Goal: Information Seeking & Learning: Learn about a topic

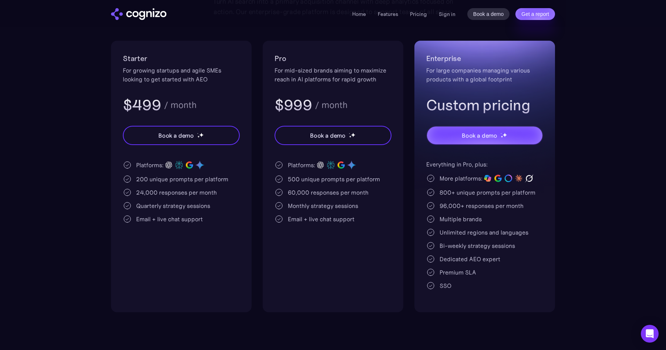
scroll to position [156, 0]
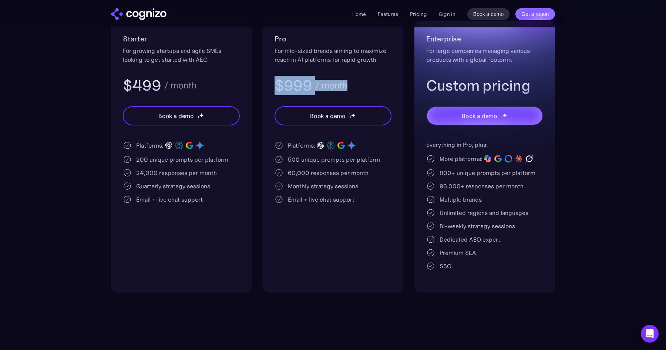
drag, startPoint x: 279, startPoint y: 87, endPoint x: 369, endPoint y: 84, distance: 90.6
click at [369, 84] on div "$999 / month" at bounding box center [332, 85] width 117 height 19
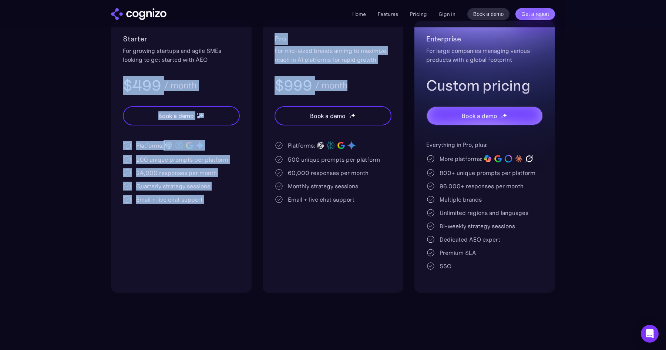
drag, startPoint x: 124, startPoint y: 84, endPoint x: 369, endPoint y: 94, distance: 245.8
click at [369, 94] on div "Starter For growing startups and agile SMEs looking to get started with AEO $49…" at bounding box center [333, 156] width 444 height 271
click at [369, 94] on div "$999 / month" at bounding box center [332, 85] width 117 height 19
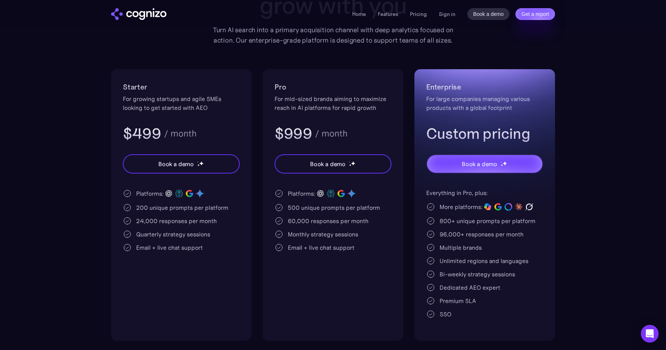
scroll to position [126, 0]
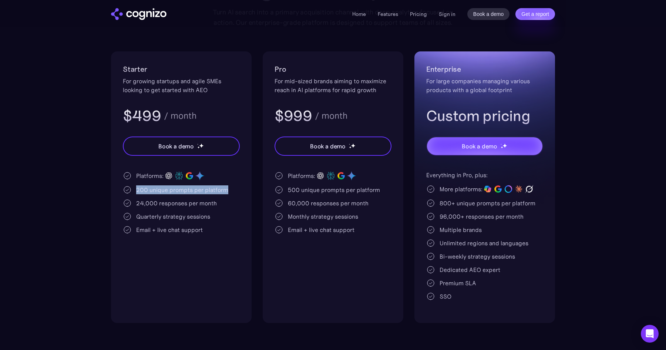
drag, startPoint x: 137, startPoint y: 194, endPoint x: 245, endPoint y: 195, distance: 108.4
click at [245, 195] on div "Starter For growing startups and agile SMEs looking to get started with AEO $49…" at bounding box center [181, 186] width 141 height 271
click at [240, 194] on div at bounding box center [240, 194] width 0 height 0
click at [161, 195] on div "Platforms: 200 unique prompts per platform 24,000 responses per month Quarterly…" at bounding box center [181, 202] width 117 height 64
click at [230, 189] on div "200 unique prompts per platform" at bounding box center [181, 189] width 117 height 9
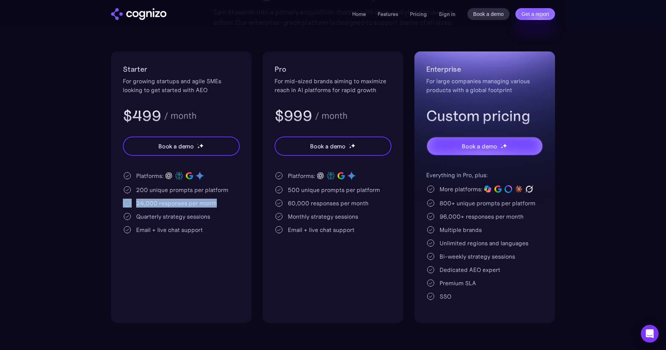
drag, startPoint x: 132, startPoint y: 204, endPoint x: 221, endPoint y: 206, distance: 89.2
click at [221, 206] on div "24,000 responses per month" at bounding box center [181, 203] width 117 height 9
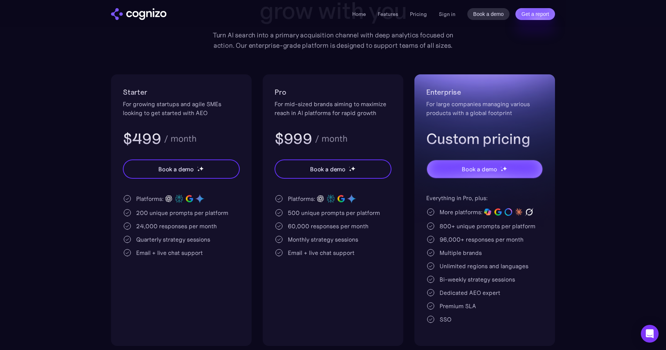
scroll to position [91, 0]
